Goal: Task Accomplishment & Management: Manage account settings

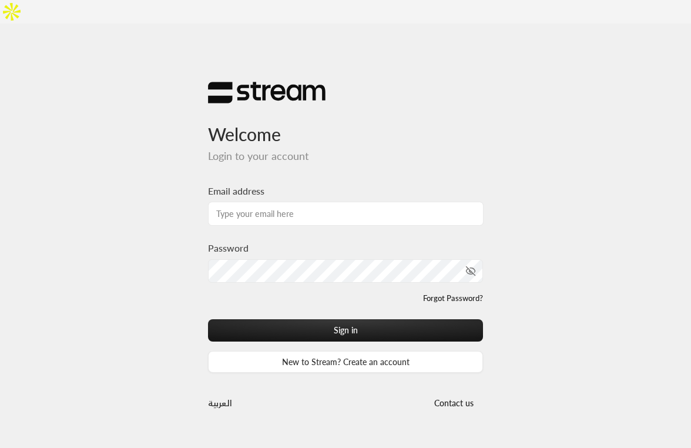
click at [299, 202] on input "Email address" at bounding box center [346, 214] width 276 height 24
type input "[EMAIL_ADDRESS][DOMAIN_NAME]"
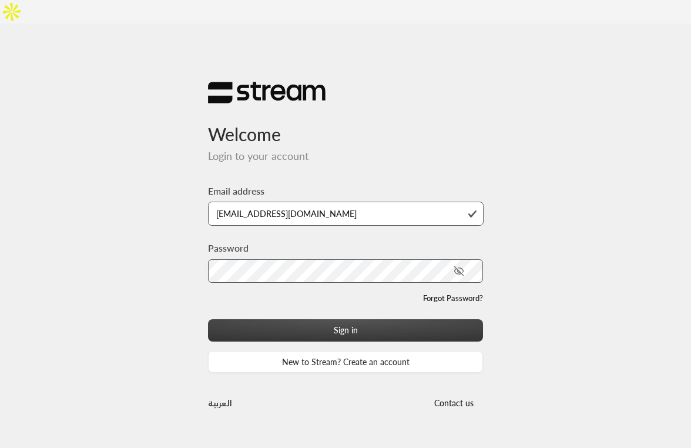
click at [290, 319] on button "Sign in" at bounding box center [345, 330] width 275 height 22
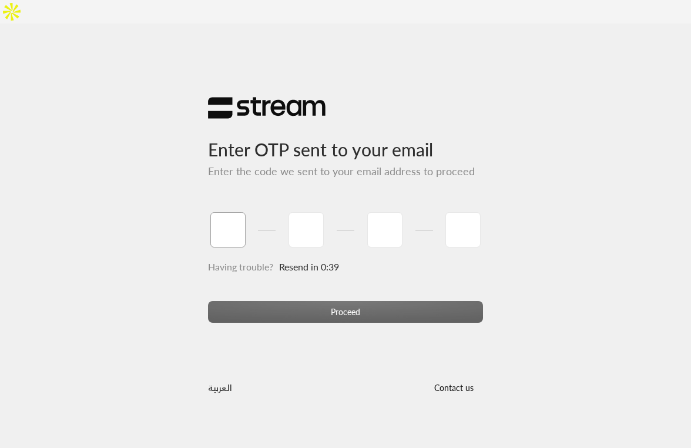
paste input "2"
type input "2"
type input "5"
type input "8"
type input "2"
